Goal: Information Seeking & Learning: Learn about a topic

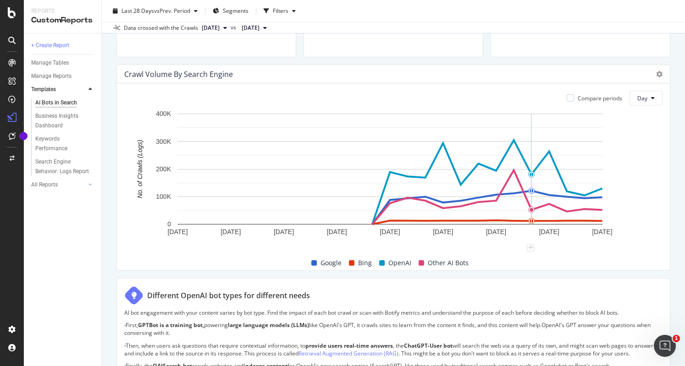
scroll to position [377, 0]
